Goal: Task Accomplishment & Management: Complete application form

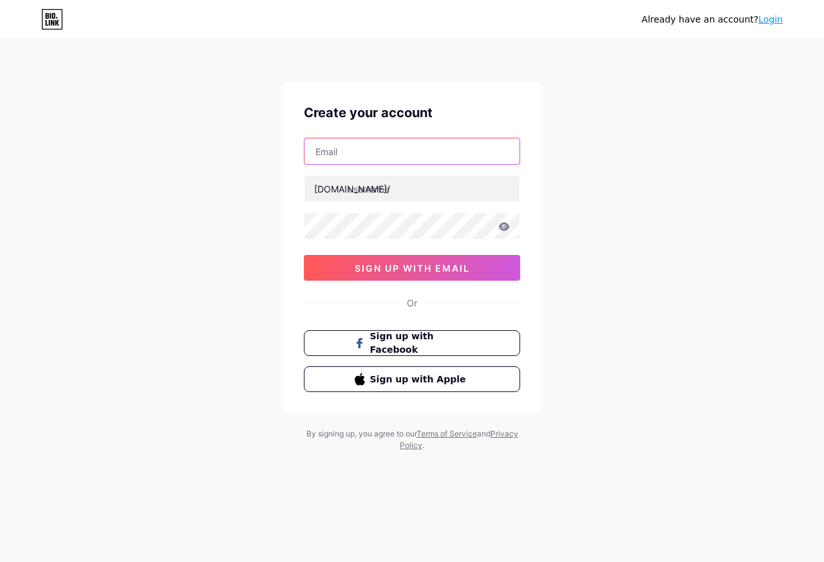
click at [341, 151] on input "text" at bounding box center [411, 151] width 215 height 26
paste input "[EMAIL_ADDRESS][DOMAIN_NAME]"
type input "[EMAIL_ADDRESS][DOMAIN_NAME]"
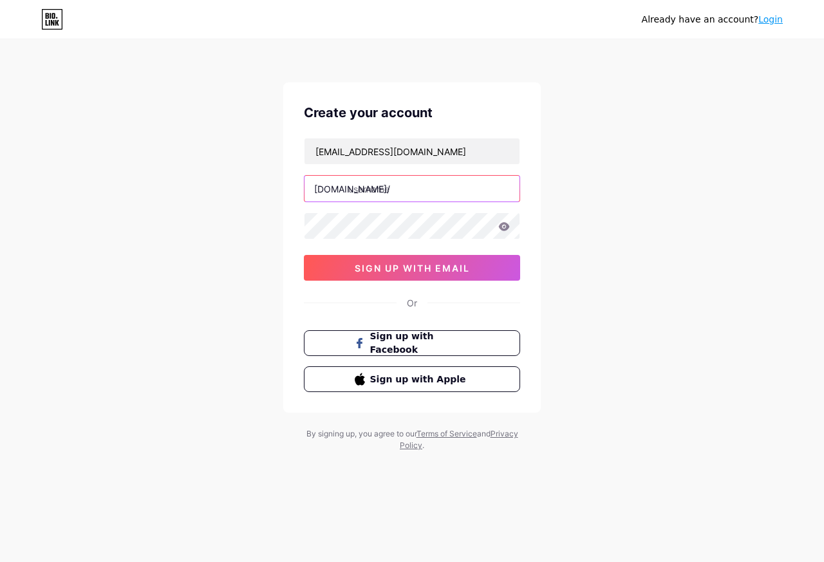
click at [349, 187] on input "text" at bounding box center [411, 189] width 215 height 26
paste input "hijazindustry"
type input "hijazindustry"
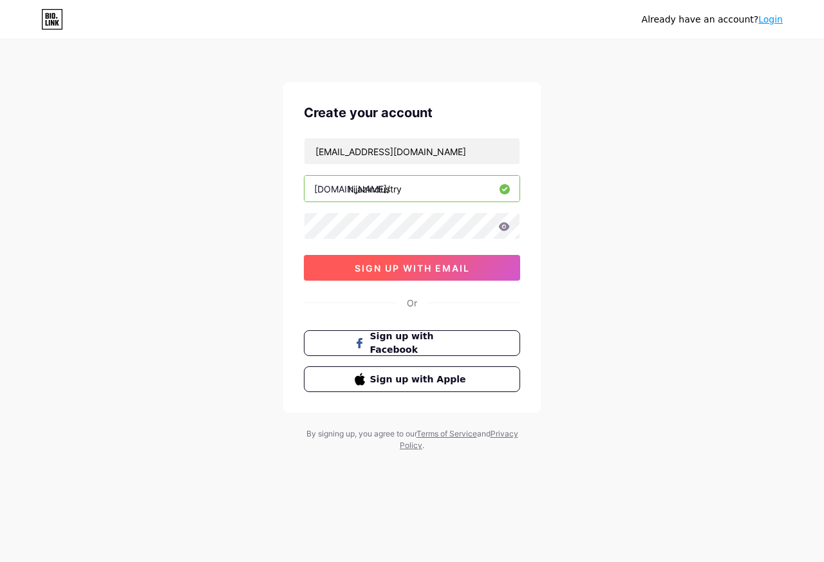
click at [380, 271] on span "sign up with email" at bounding box center [412, 268] width 115 height 11
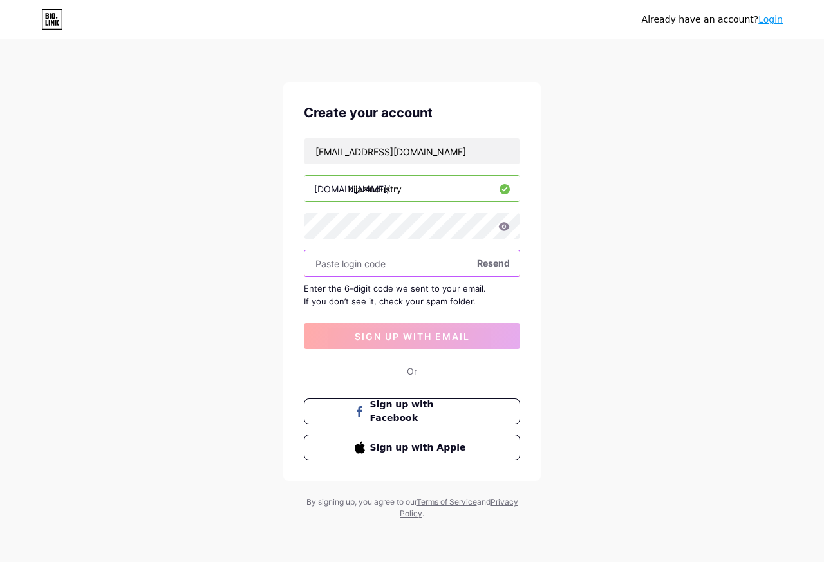
click at [352, 266] on input "text" at bounding box center [411, 263] width 215 height 26
paste input "655675"
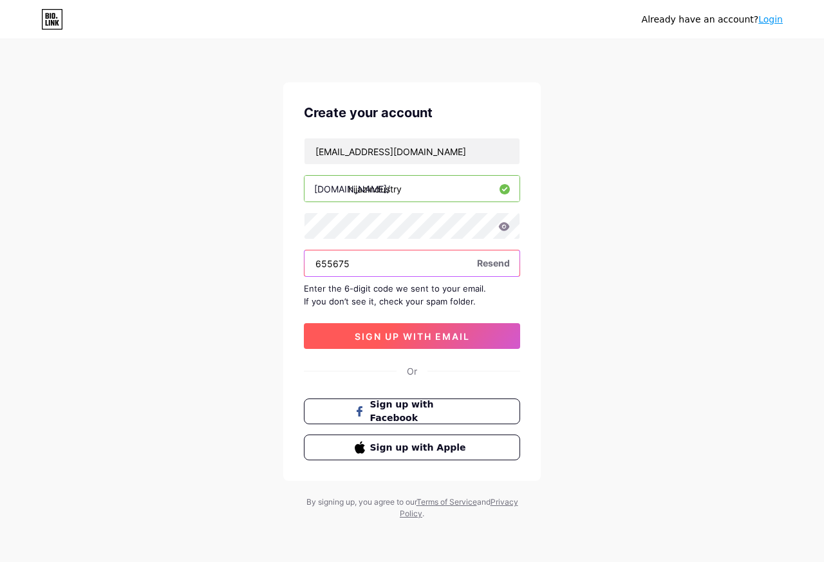
type input "655675"
click at [383, 335] on span "sign up with email" at bounding box center [412, 336] width 115 height 11
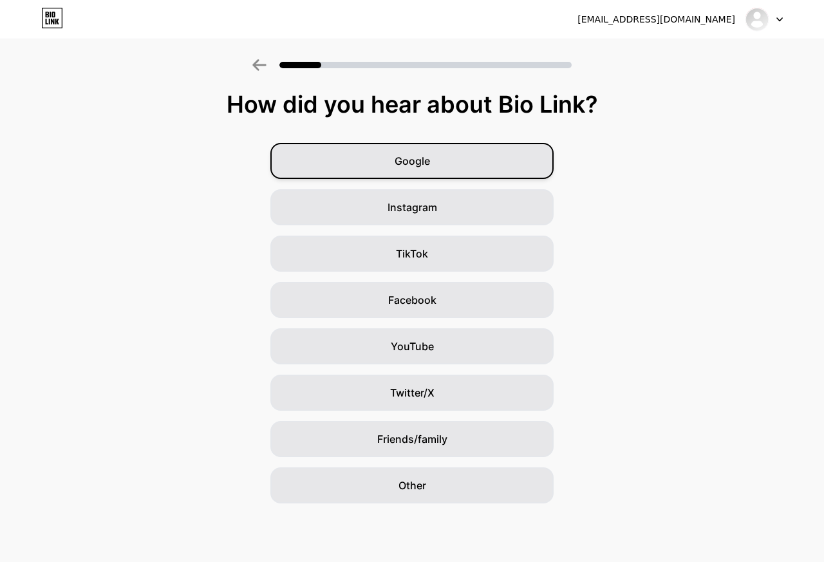
click at [396, 163] on span "Google" at bounding box center [411, 160] width 35 height 15
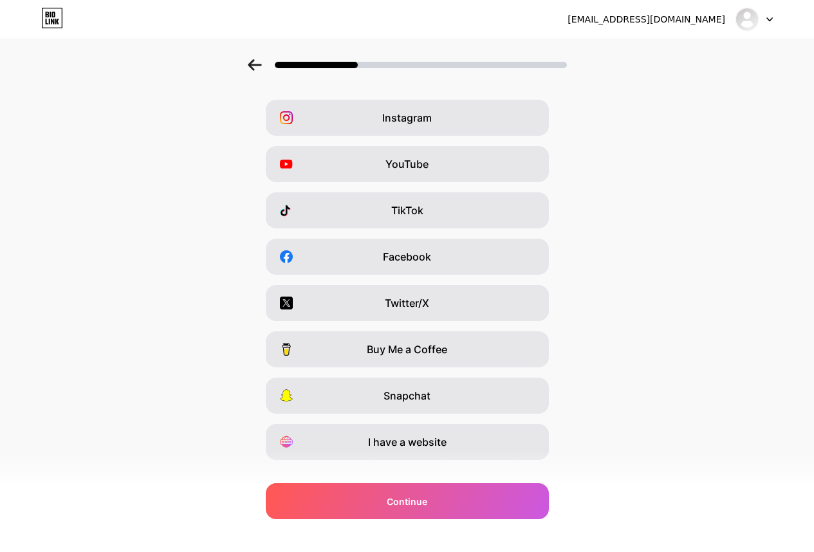
scroll to position [66, 0]
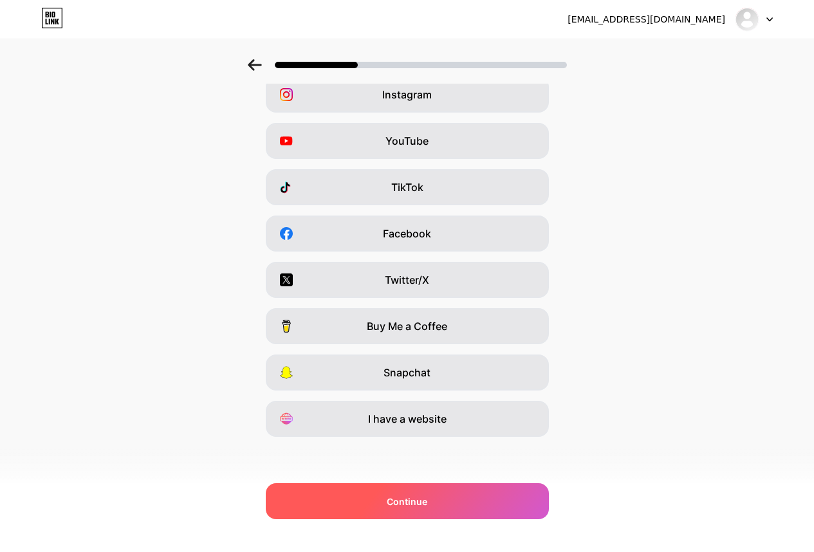
click at [405, 501] on span "Continue" at bounding box center [407, 502] width 41 height 14
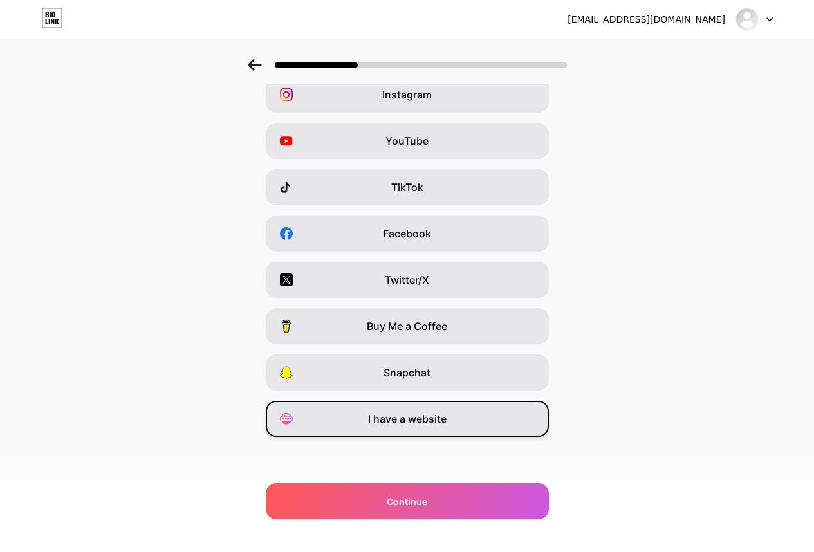
click at [418, 419] on span "I have a website" at bounding box center [407, 418] width 78 height 15
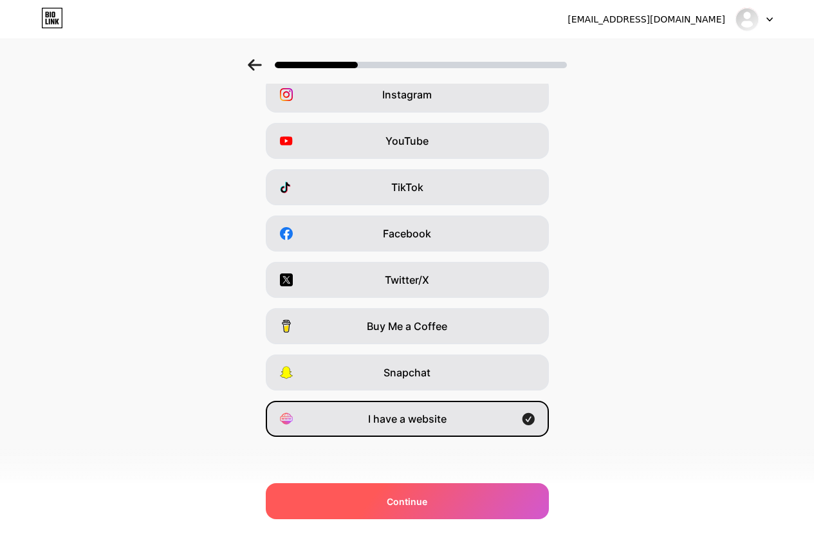
click at [409, 501] on span "Continue" at bounding box center [407, 502] width 41 height 14
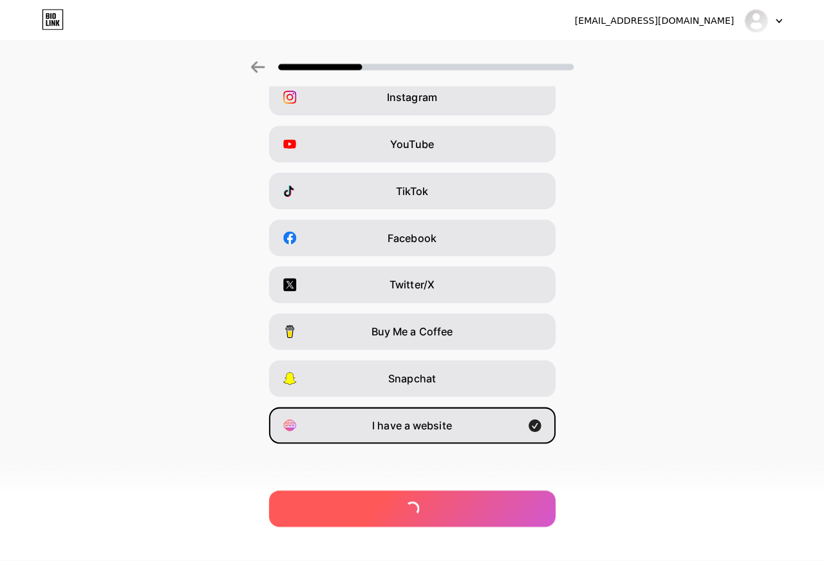
scroll to position [0, 0]
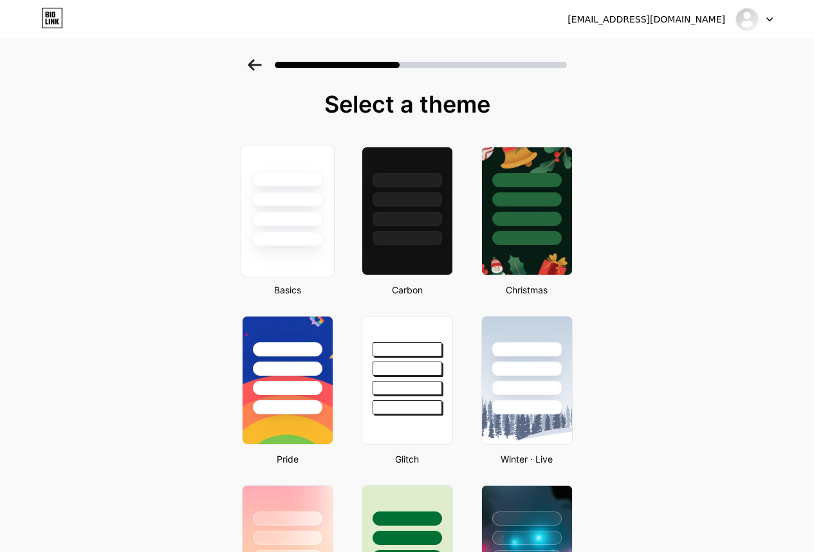
click at [282, 178] on div at bounding box center [287, 179] width 71 height 15
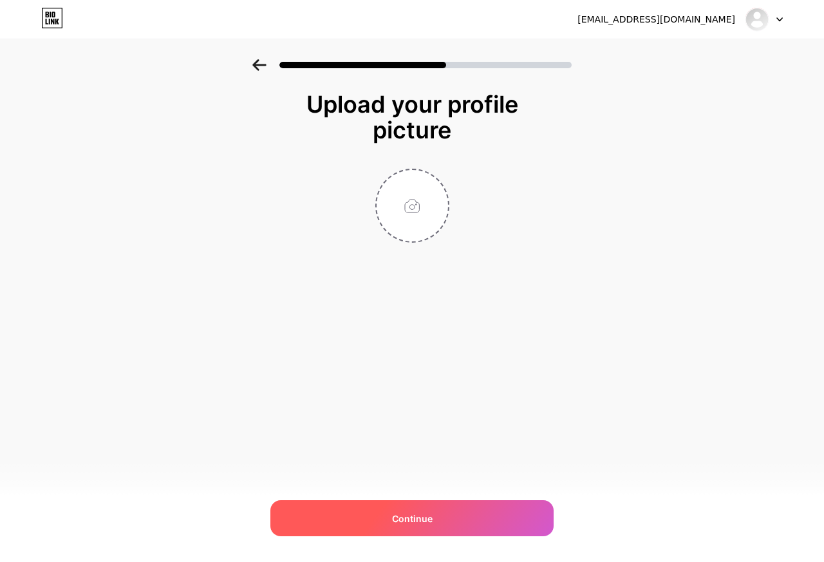
click at [407, 521] on span "Continue" at bounding box center [412, 519] width 41 height 14
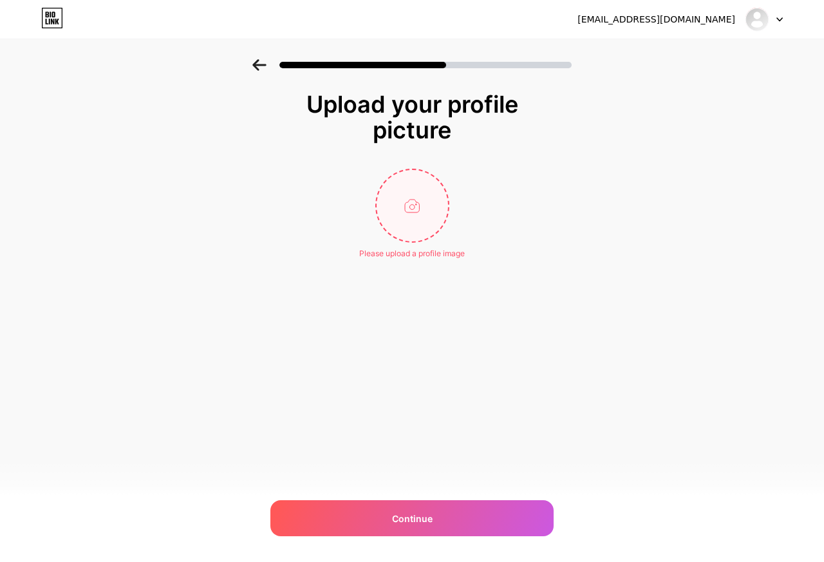
click at [412, 203] on input "file" at bounding box center [411, 205] width 71 height 71
type input "C:\fakepath\1aa1c154-a4c2-46b5-83e8-958d237d4970.png"
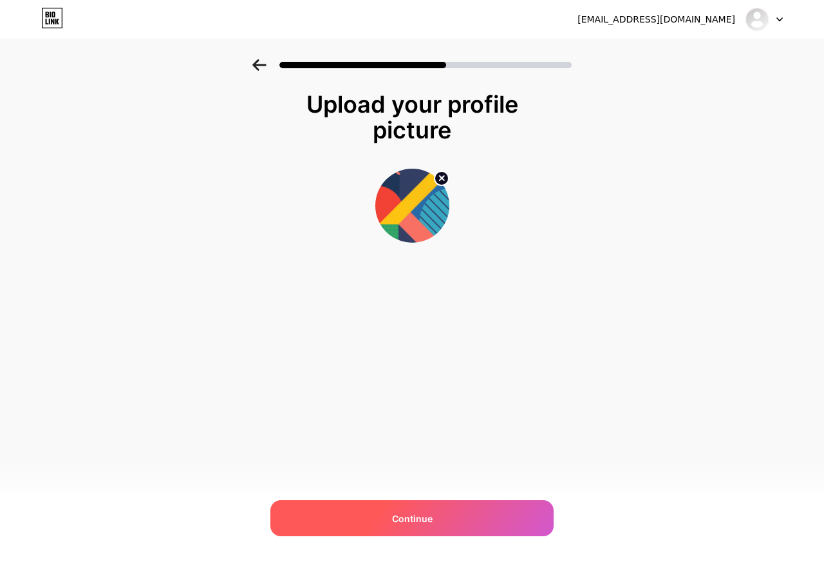
click at [400, 520] on span "Continue" at bounding box center [412, 519] width 41 height 14
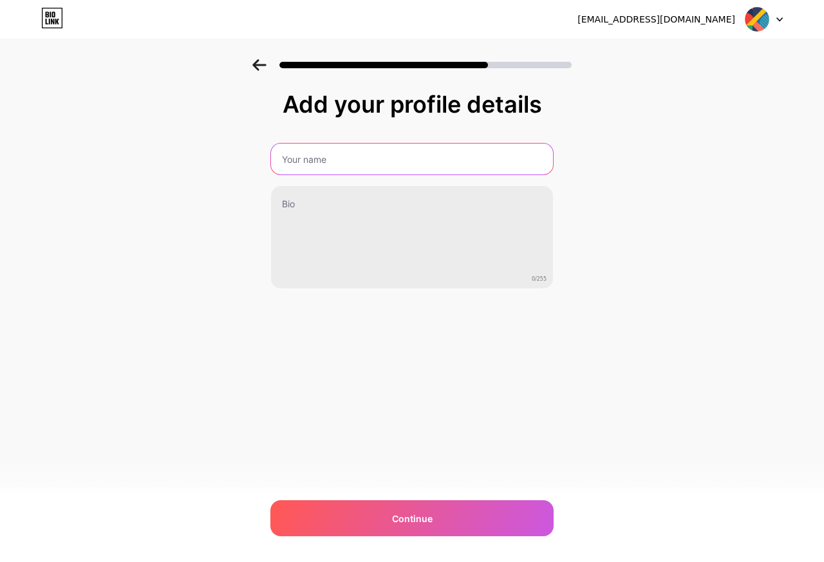
click at [318, 164] on input "text" at bounding box center [412, 158] width 282 height 31
paste input "Hijaz Industry"
type input "Hijaz Industry"
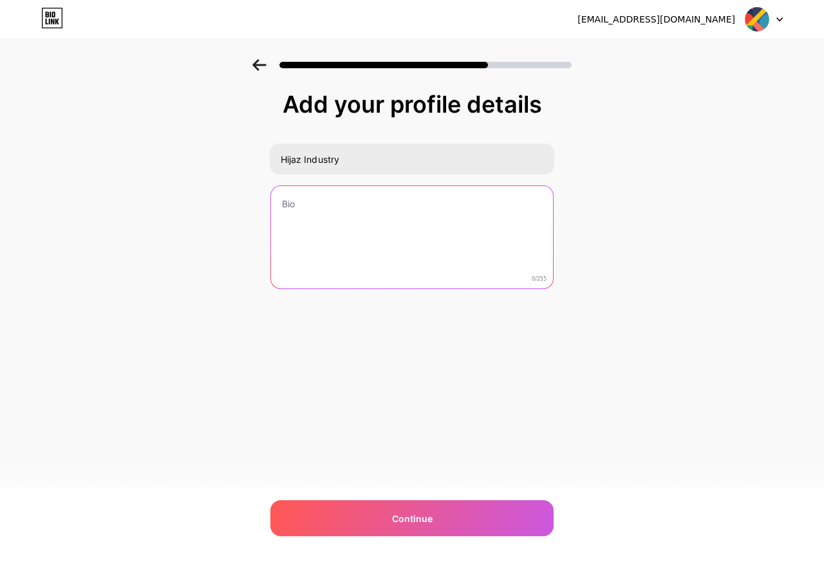
click at [308, 228] on textarea at bounding box center [412, 238] width 282 height 104
paste textarea "Hijaz Industry is a leading sports wears manufacturer in [GEOGRAPHIC_DATA], [GE…"
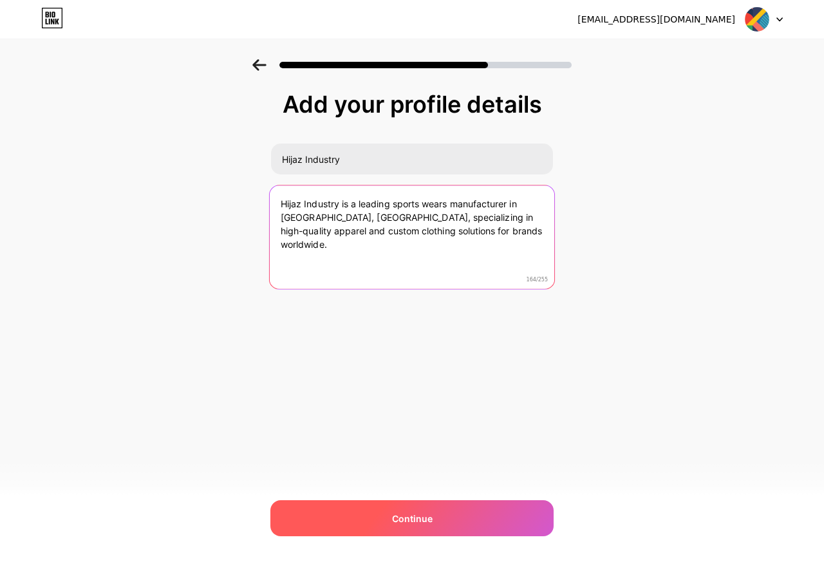
type textarea "Hijaz Industry is a leading sports wears manufacturer in [GEOGRAPHIC_DATA], [GE…"
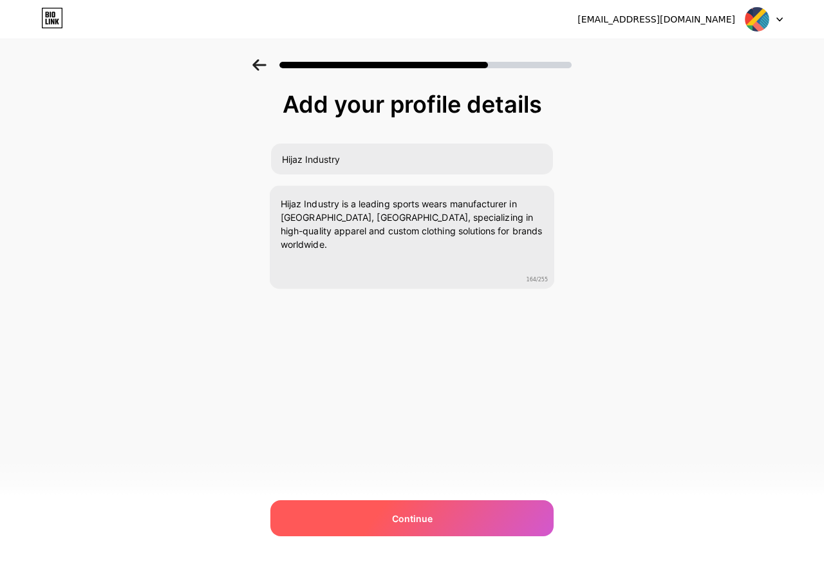
click at [396, 521] on span "Continue" at bounding box center [412, 519] width 41 height 14
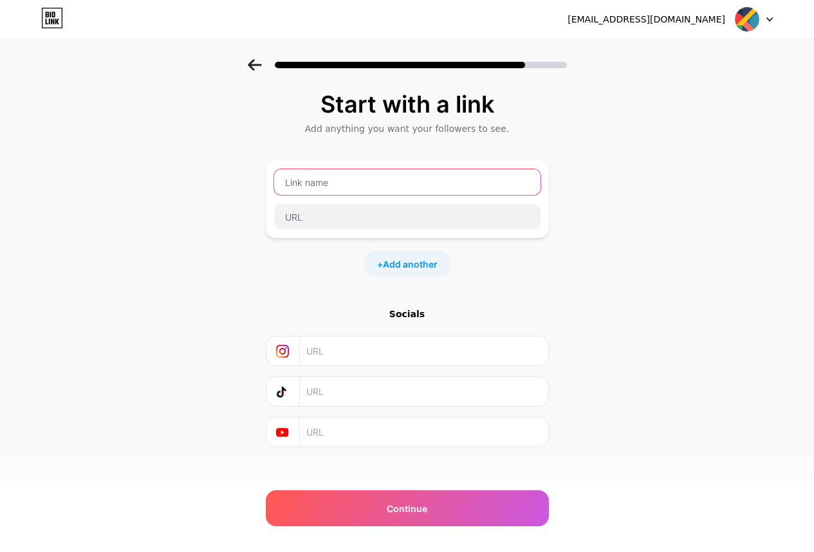
click at [317, 186] on input "text" at bounding box center [407, 182] width 266 height 26
paste input "Sports wears manufacturer in [GEOGRAPHIC_DATA]"
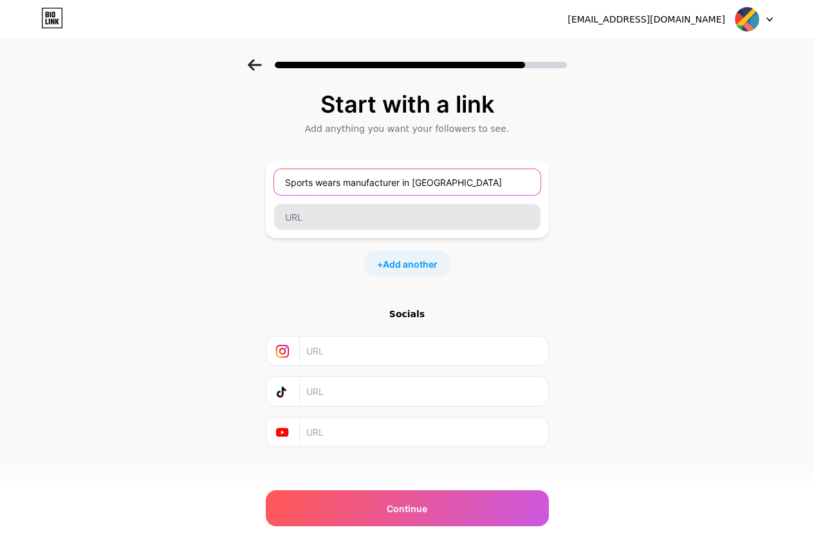
type input "Sports wears manufacturer in [GEOGRAPHIC_DATA]"
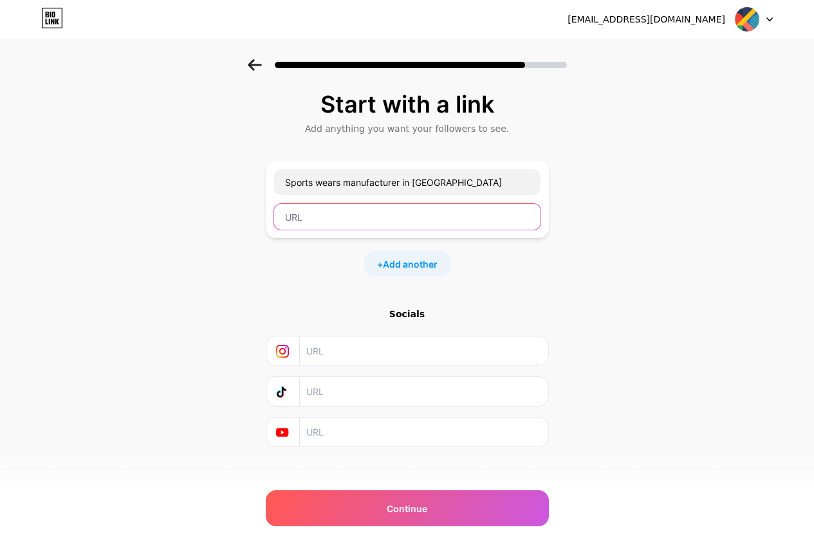
click at [322, 216] on input "text" at bounding box center [407, 217] width 266 height 26
paste input "[URL][DOMAIN_NAME]"
type input "[URL][DOMAIN_NAME]"
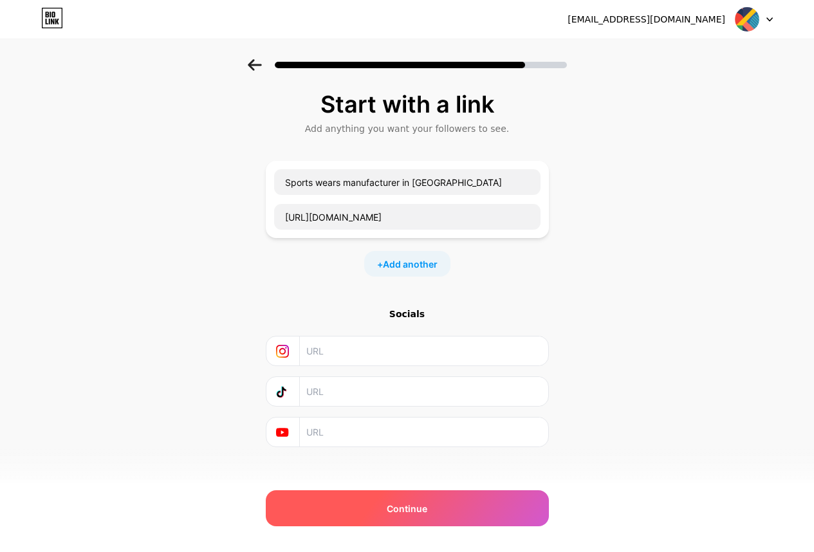
click at [398, 512] on span "Continue" at bounding box center [407, 509] width 41 height 14
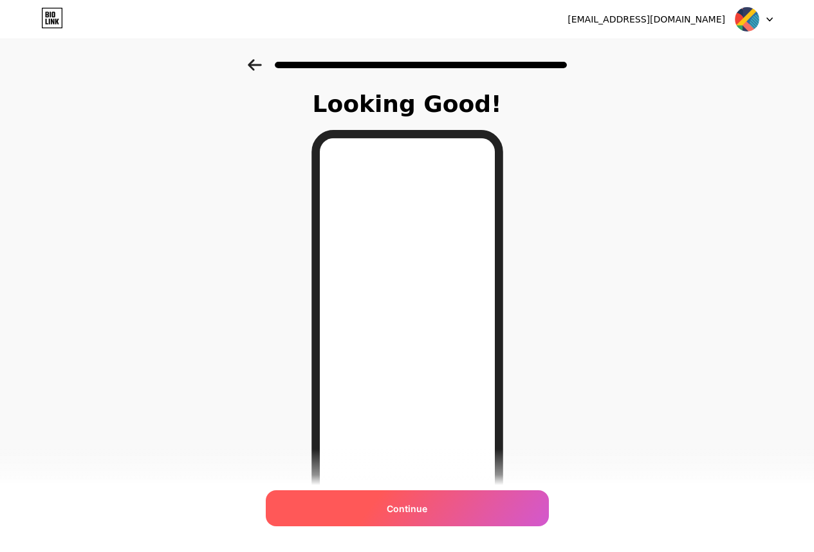
click at [402, 512] on span "Continue" at bounding box center [407, 509] width 41 height 14
